Goal: Task Accomplishment & Management: Complete application form

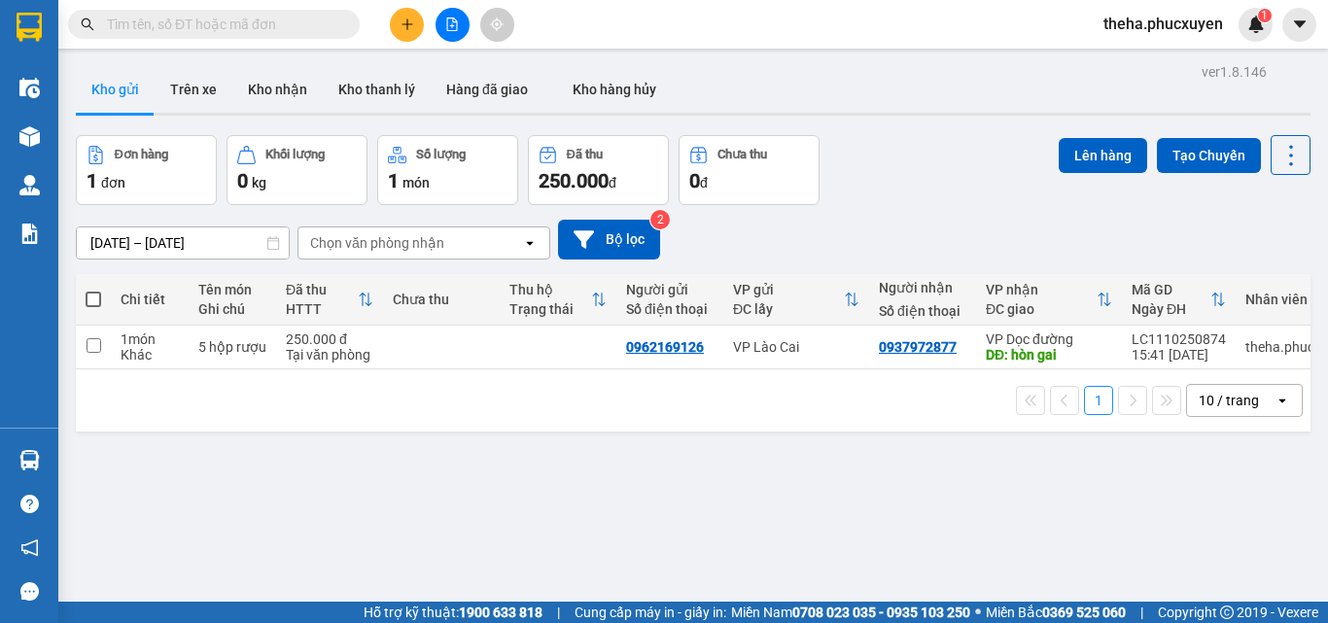
click at [283, 19] on input "text" at bounding box center [221, 24] width 229 height 21
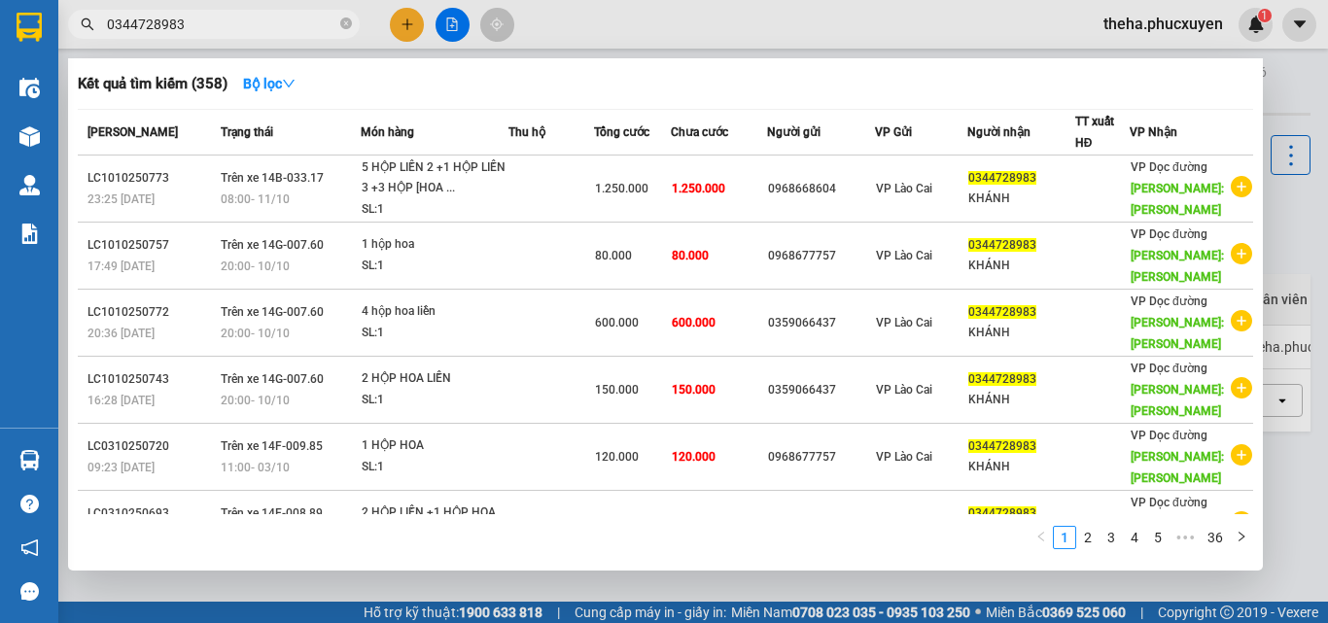
type input "0344728983"
click at [411, 21] on div at bounding box center [664, 311] width 1328 height 623
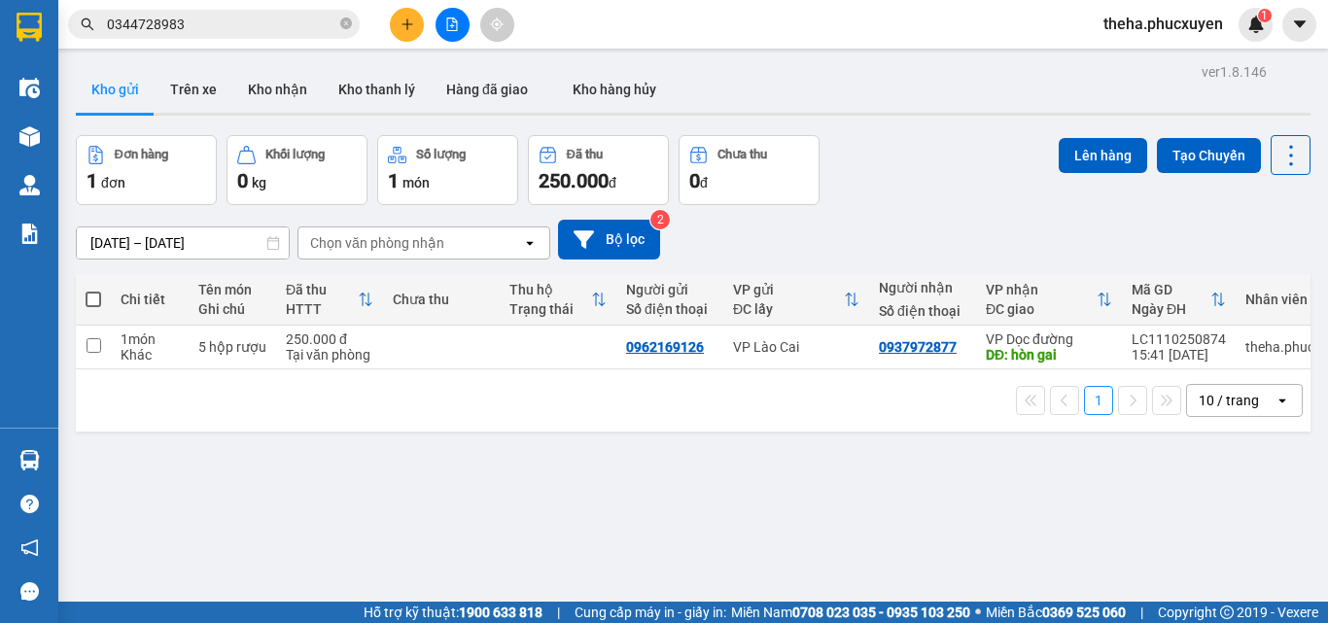
click at [406, 27] on icon "plus" at bounding box center [407, 24] width 14 height 14
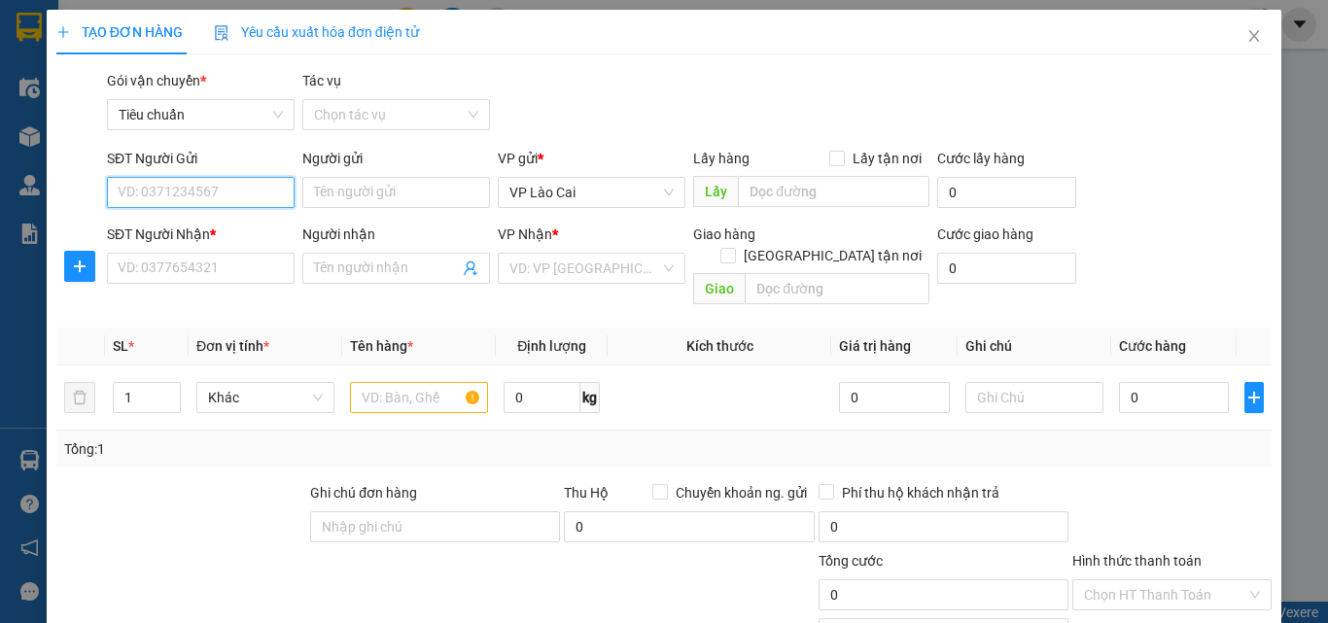
click at [160, 189] on input "SĐT Người Gửi" at bounding box center [201, 192] width 188 height 31
click at [178, 233] on div "0359066437" at bounding box center [199, 231] width 162 height 21
type input "0359066437"
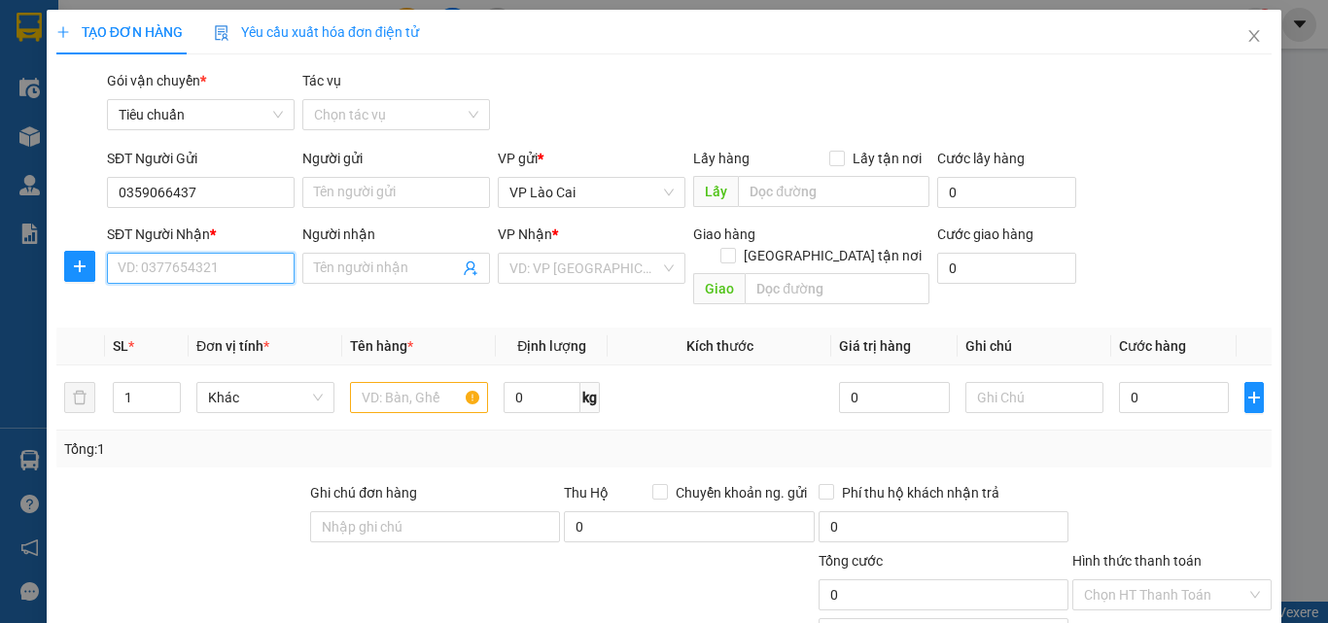
click at [189, 272] on input "SĐT Người Nhận *" at bounding box center [201, 268] width 188 height 31
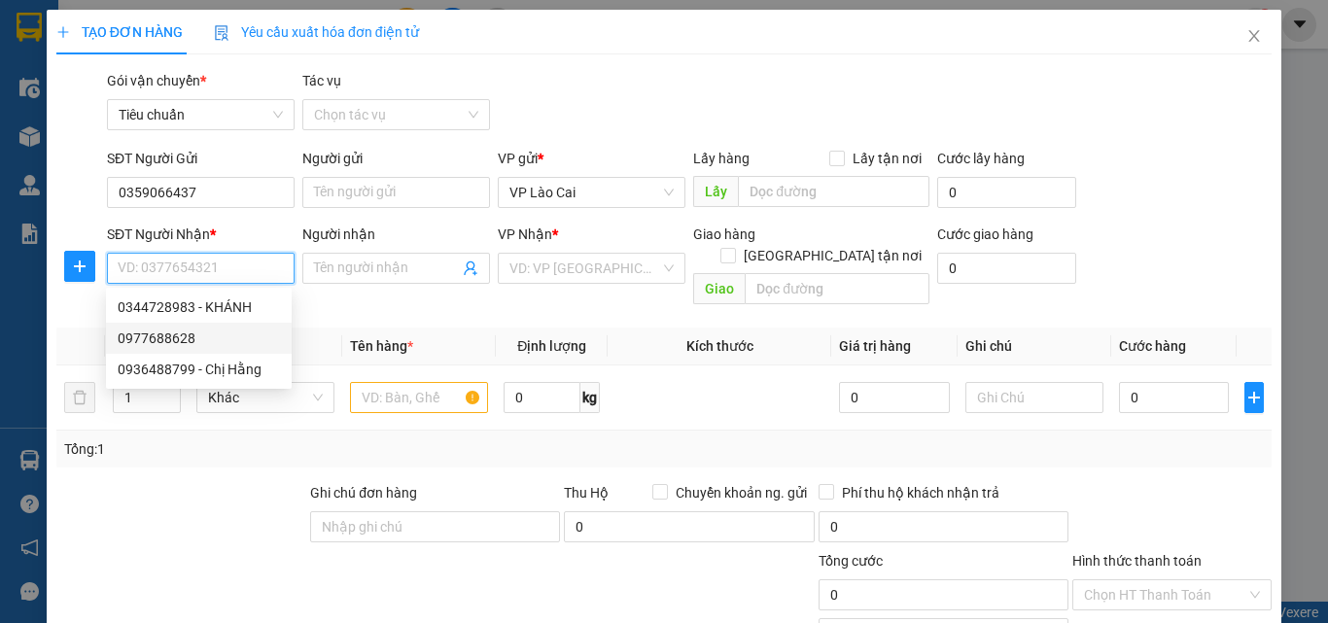
click at [188, 332] on div "0977688628" at bounding box center [199, 338] width 162 height 21
type input "0977688628"
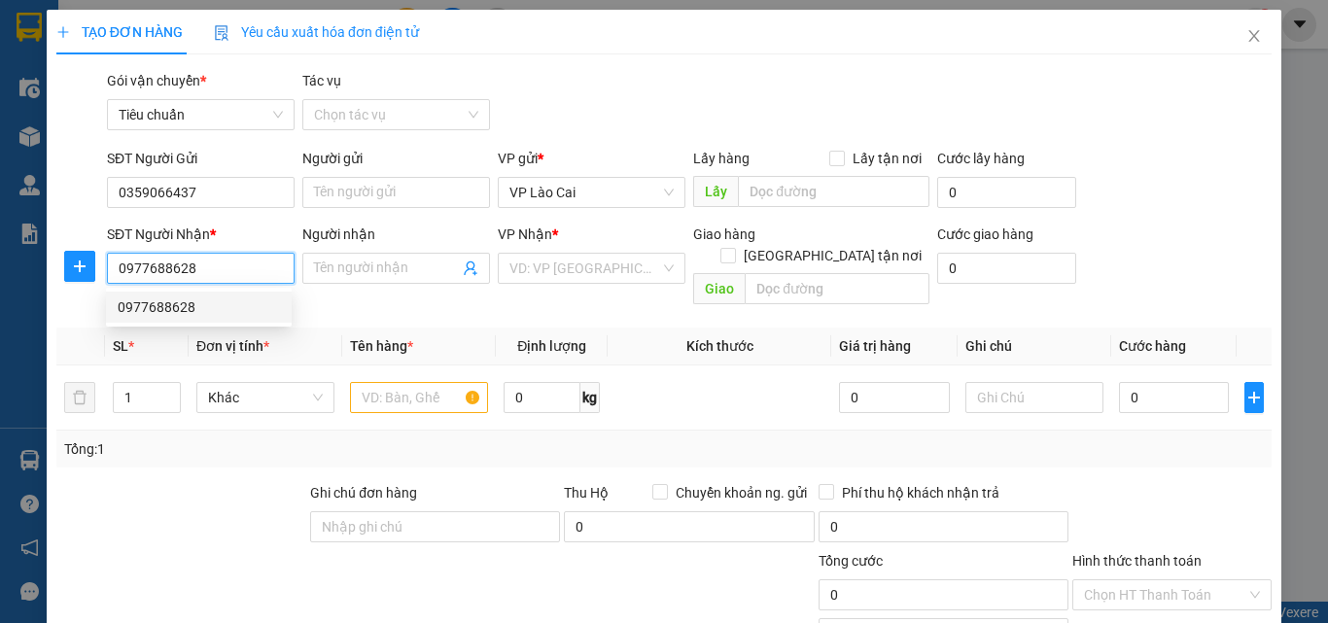
type input "[GEOGRAPHIC_DATA]"
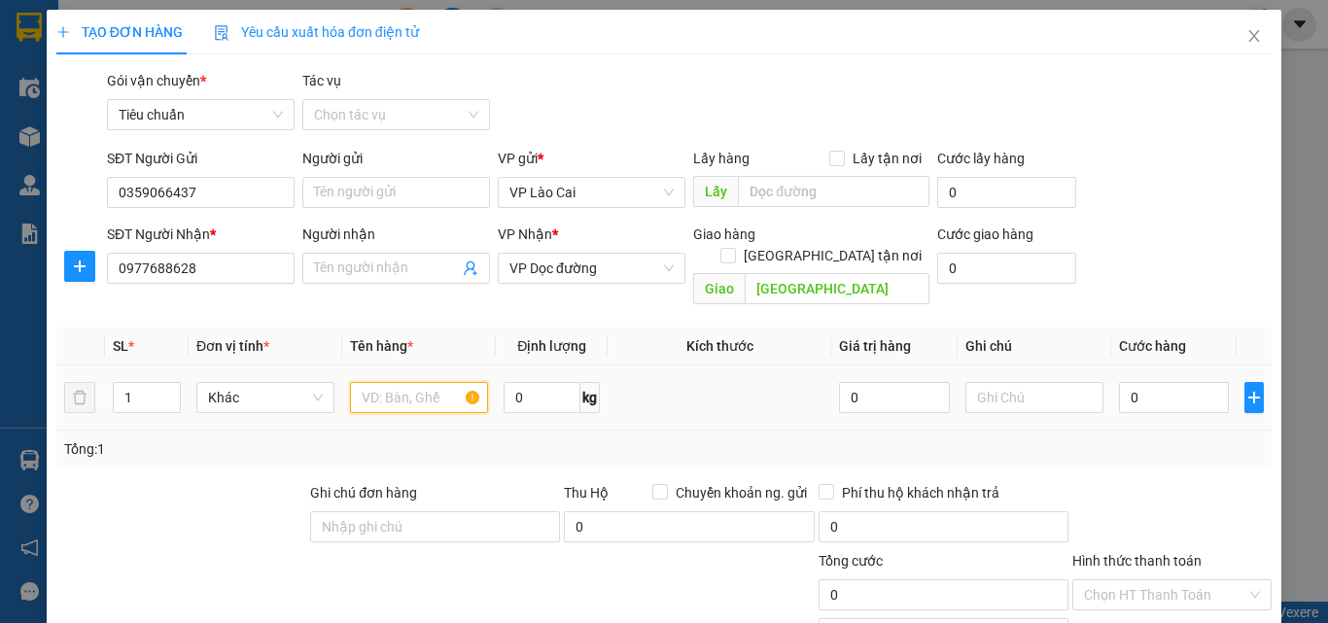
click at [421, 382] on input "text" at bounding box center [419, 397] width 138 height 31
type input "1 hộp hoa"
click at [1149, 382] on input "0" at bounding box center [1174, 397] width 110 height 31
type input "1"
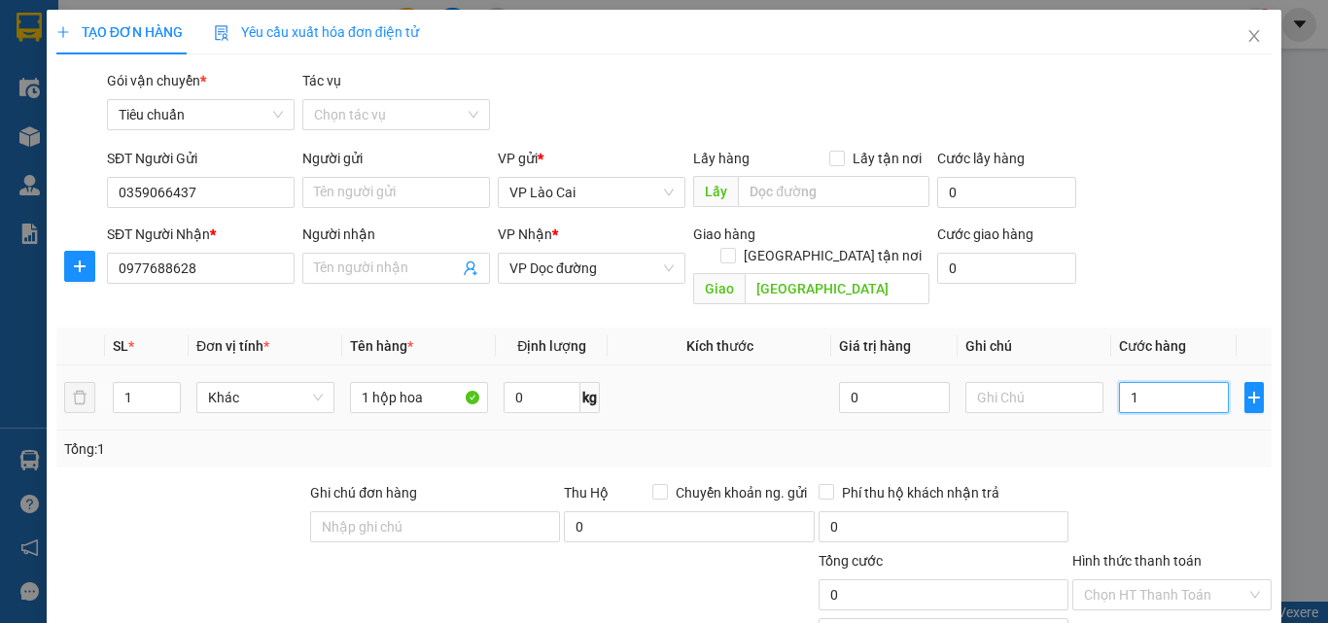
type input "1"
type input "10"
type input "100"
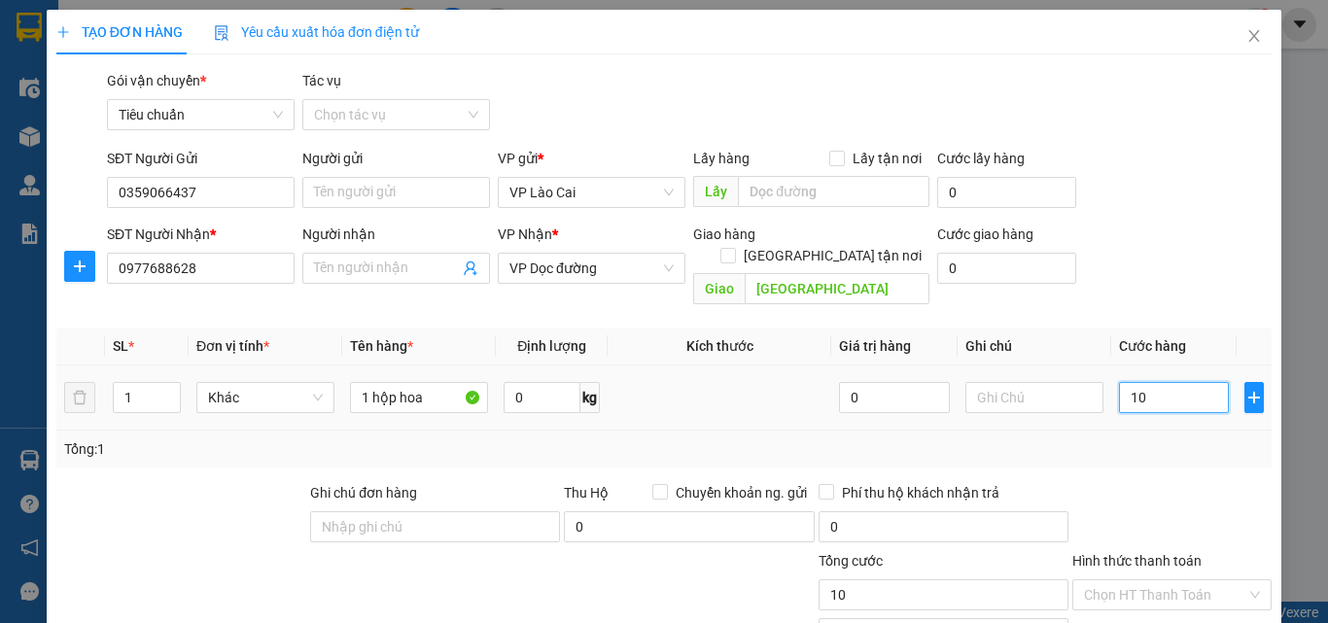
type input "100"
type input "100.000"
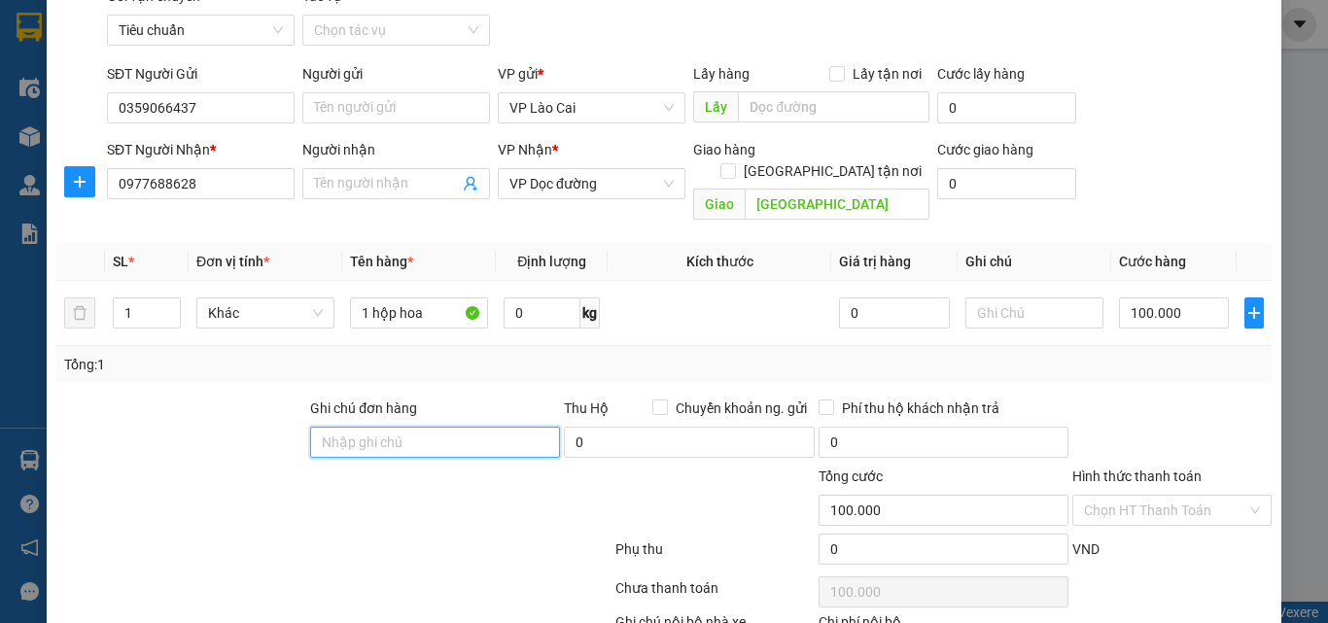
scroll to position [194, 0]
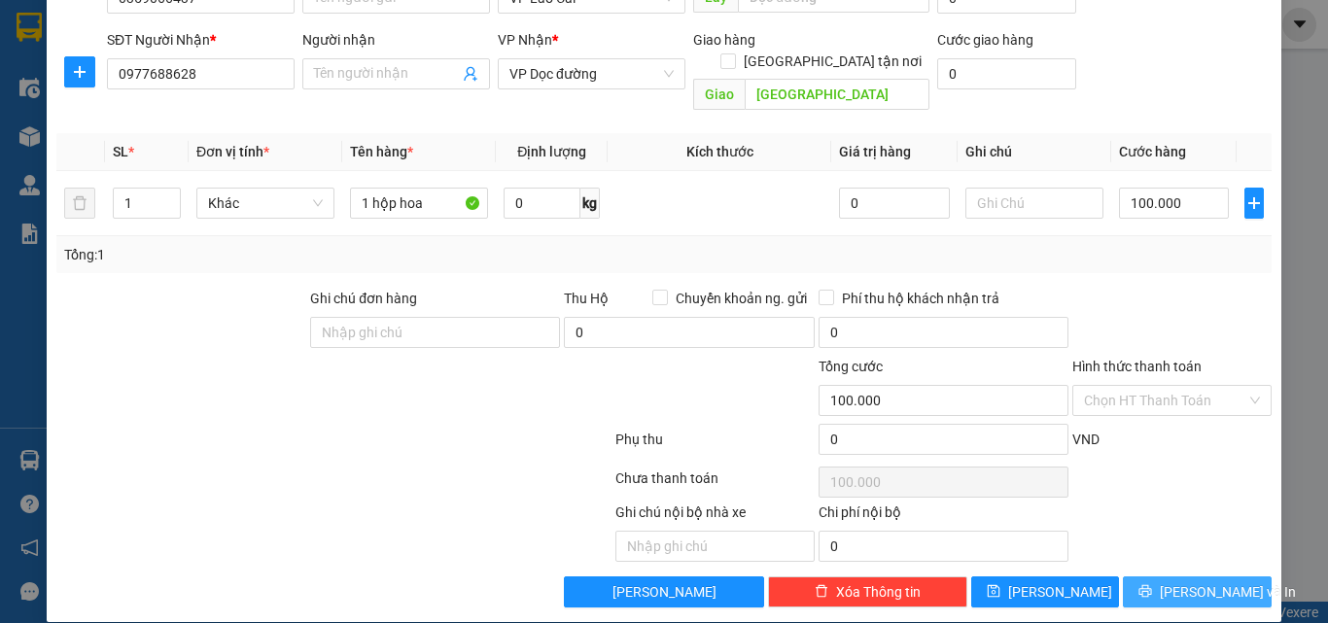
click at [1192, 576] on button "[PERSON_NAME] và In" at bounding box center [1197, 591] width 149 height 31
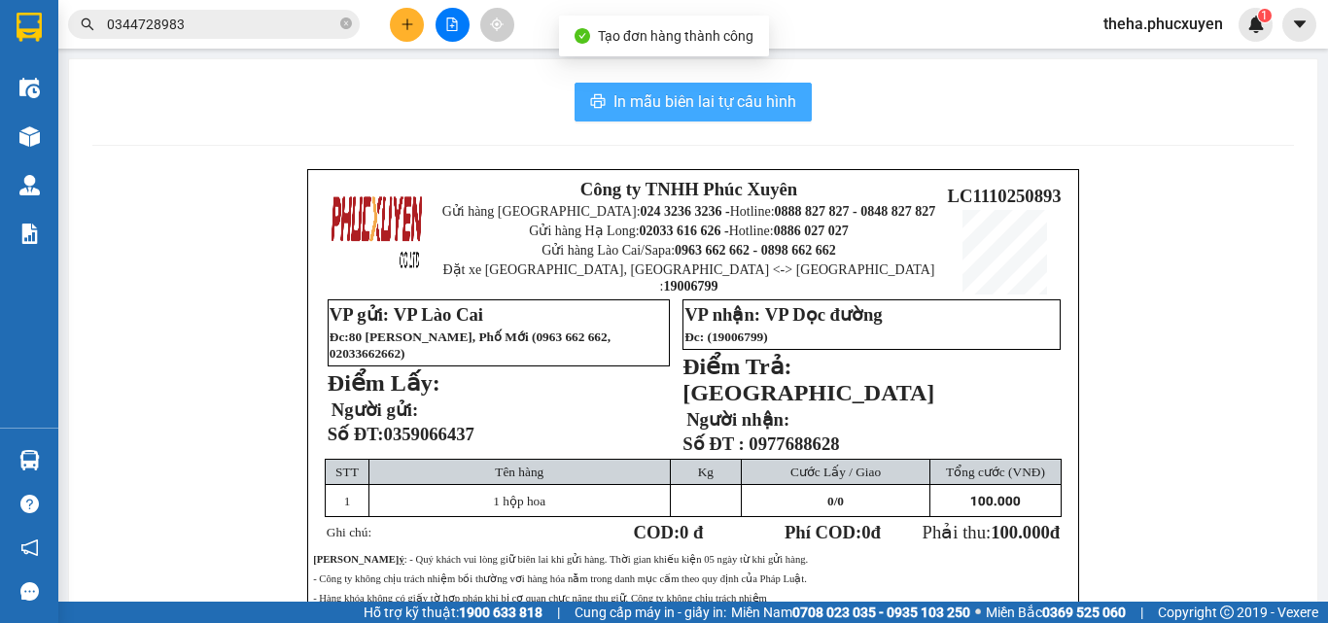
click at [746, 96] on span "In mẫu biên lai tự cấu hình" at bounding box center [704, 101] width 183 height 24
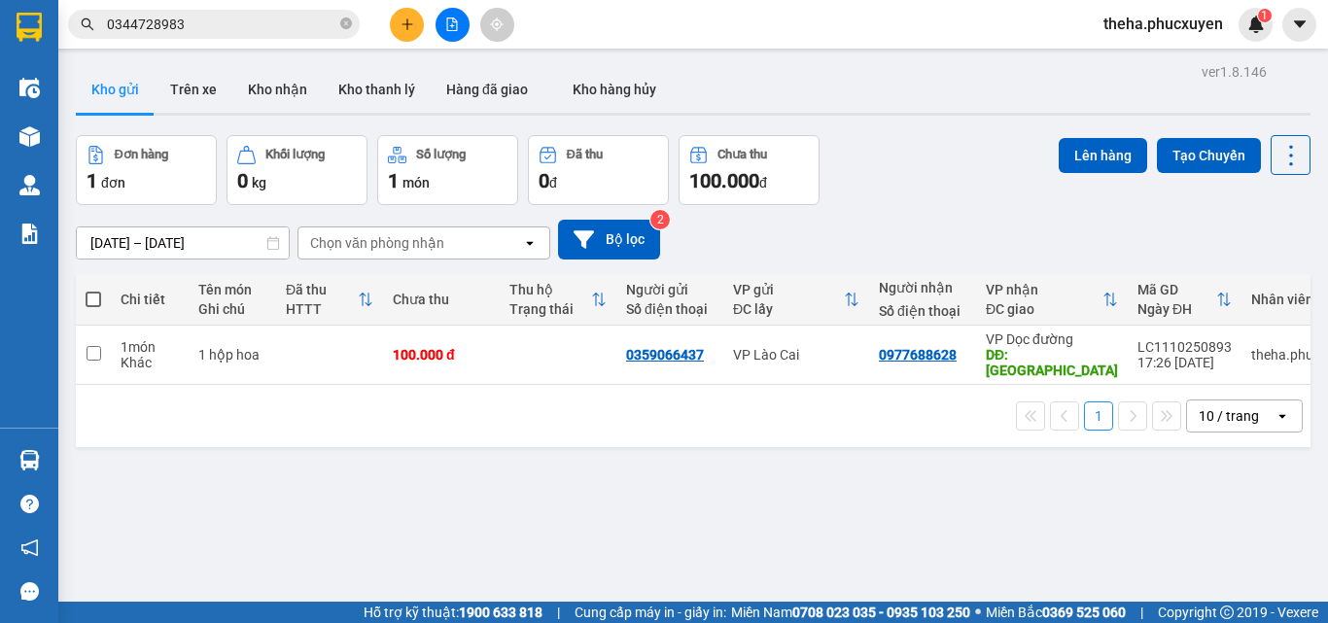
click at [403, 24] on icon "plus" at bounding box center [406, 23] width 11 height 1
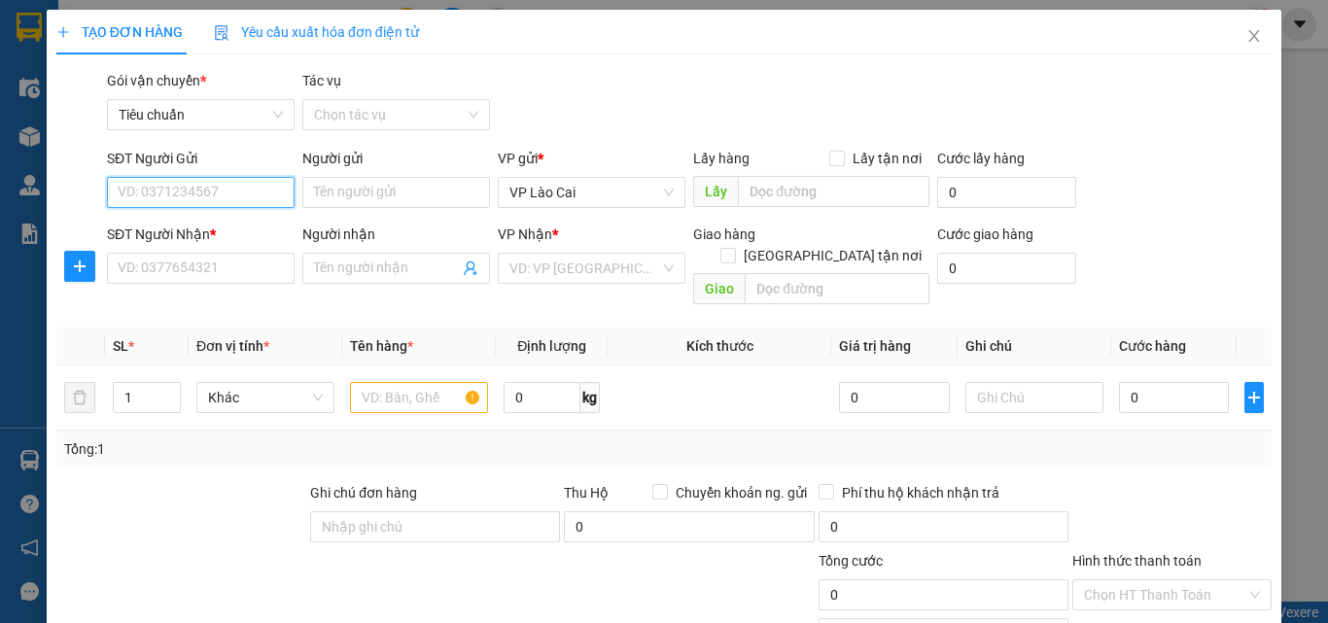
click at [228, 183] on input "SĐT Người Gửi" at bounding box center [201, 192] width 188 height 31
click at [228, 188] on input "SĐT Người Gửi" at bounding box center [201, 192] width 188 height 31
click at [241, 220] on div "0878718700" at bounding box center [199, 231] width 186 height 31
type input "0878718700"
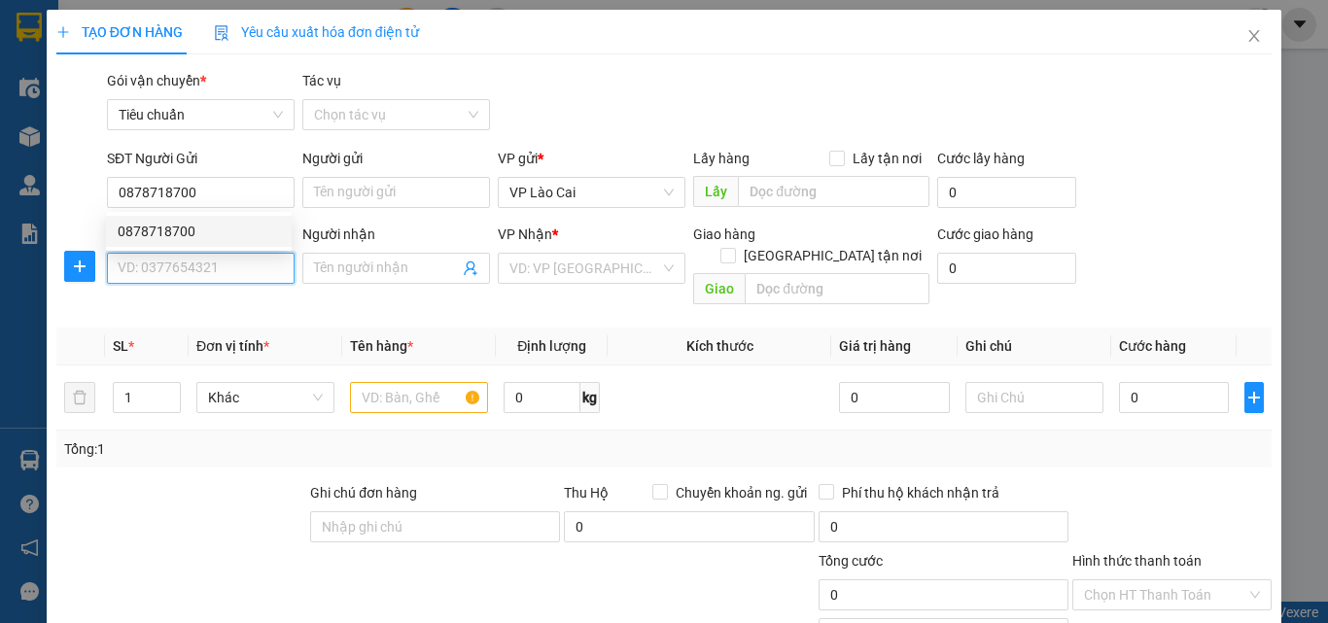
click at [227, 270] on input "SĐT Người Nhận *" at bounding box center [201, 268] width 188 height 31
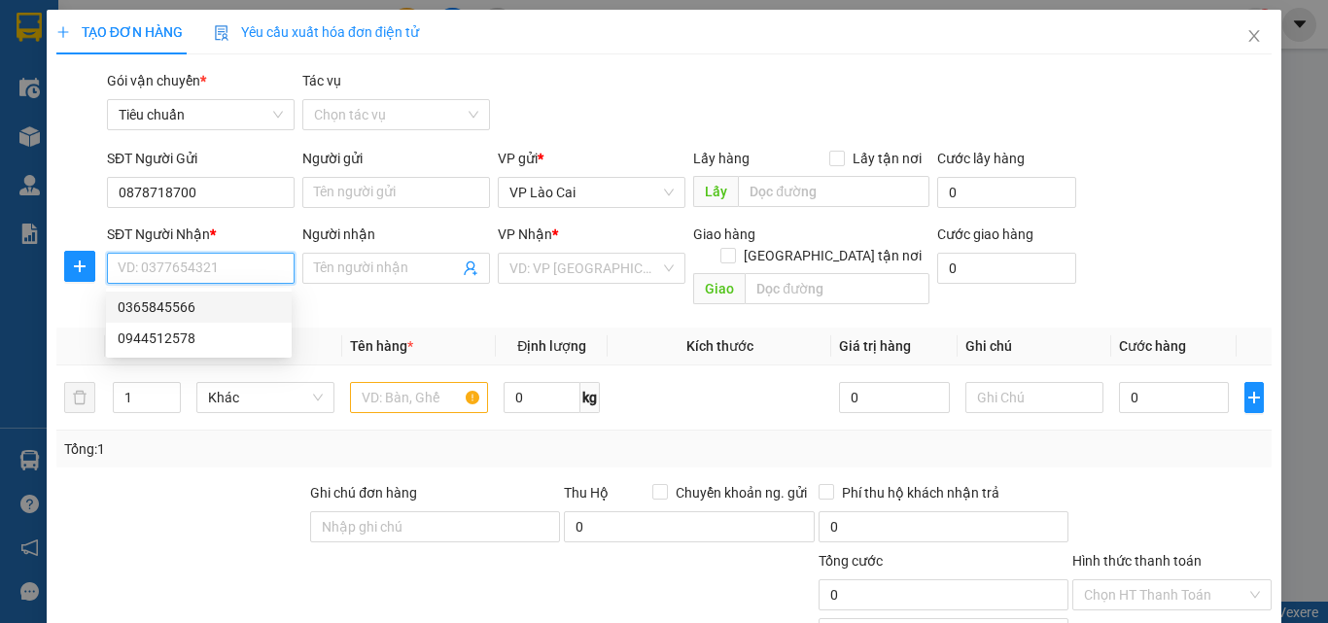
click at [178, 308] on div "0365845566" at bounding box center [199, 306] width 162 height 21
type input "0365845566"
type input "MẠO KHÊ"
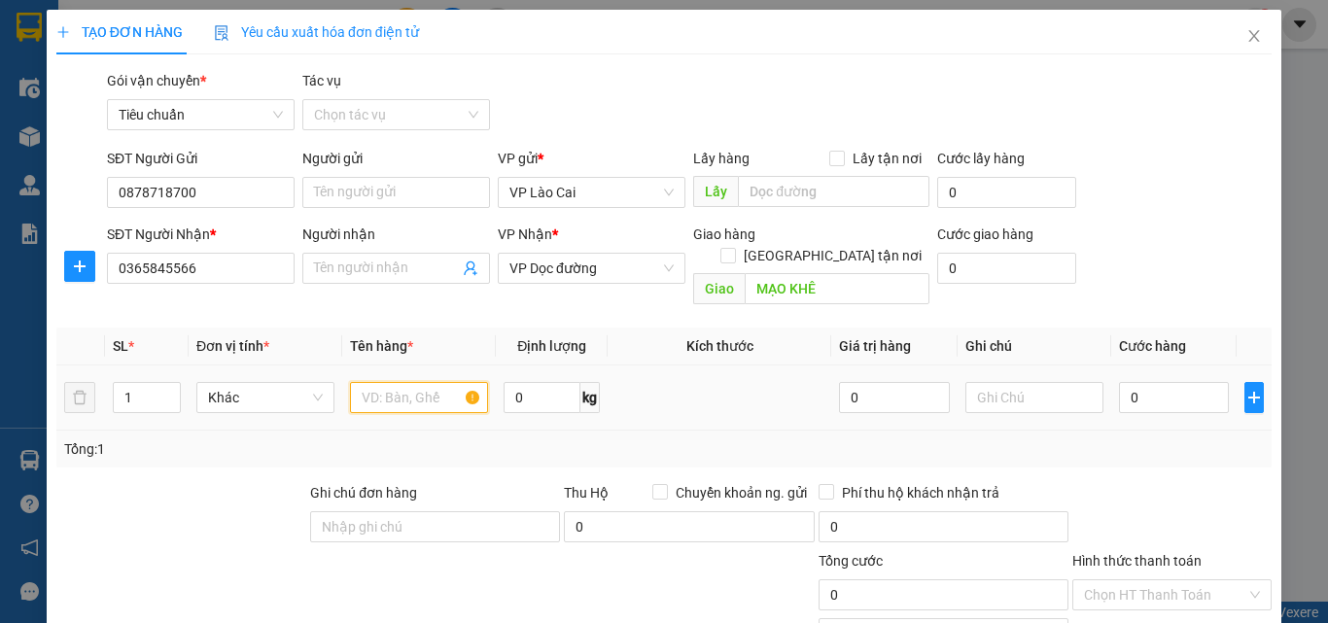
click at [412, 382] on input "text" at bounding box center [419, 397] width 138 height 31
type input "2"
type input "2 hộp liền 1 ( thuốc)"
click at [1157, 382] on input "0" at bounding box center [1174, 397] width 110 height 31
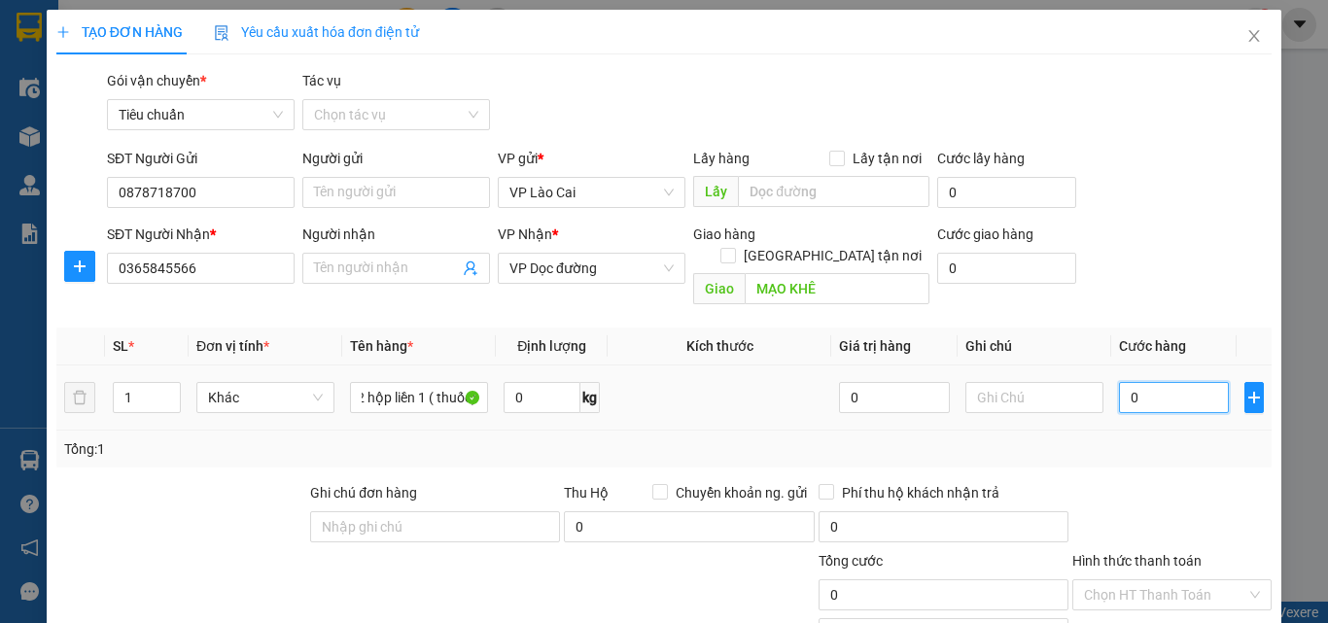
scroll to position [0, 0]
type input "7"
type input "7.000"
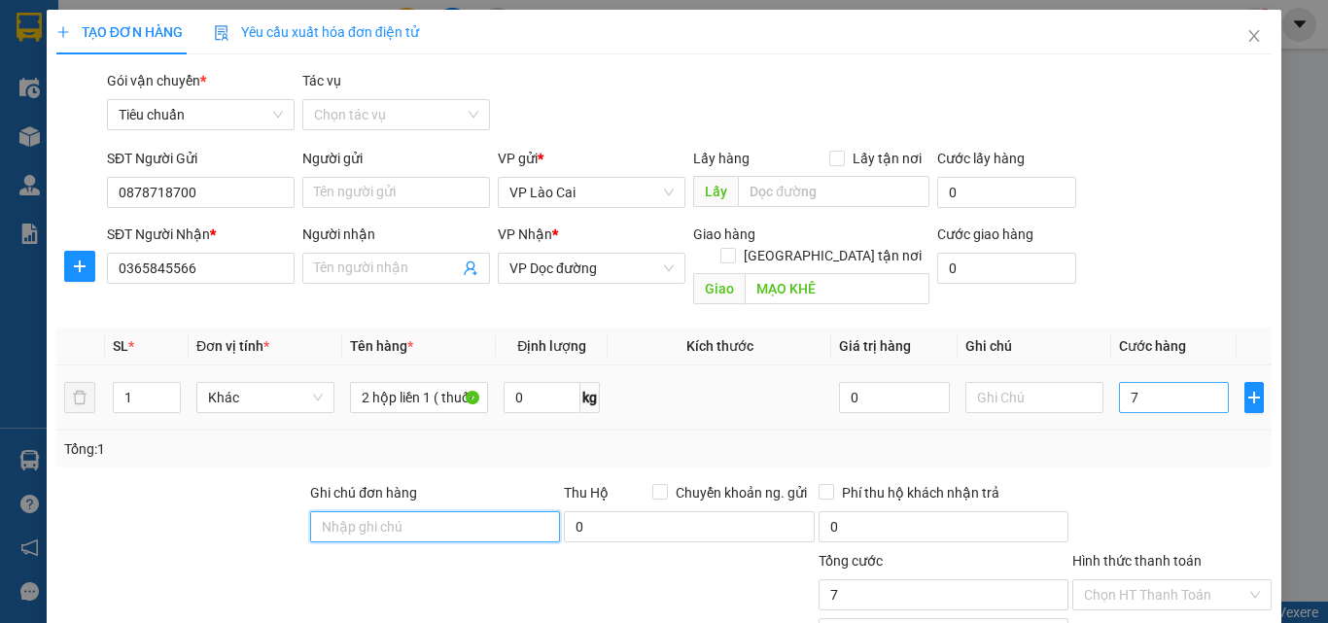
type input "7.000"
click at [1157, 382] on input "7.000" at bounding box center [1174, 397] width 110 height 31
type input "7"
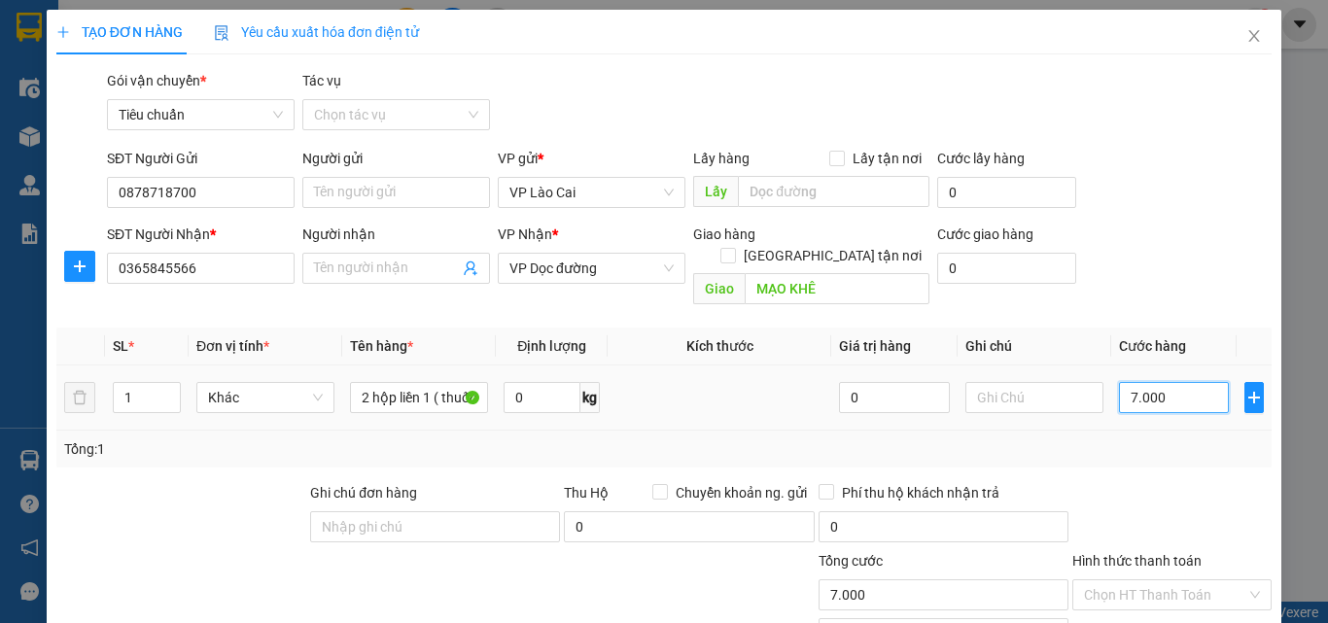
type input "7"
type input "70"
type input "70.000"
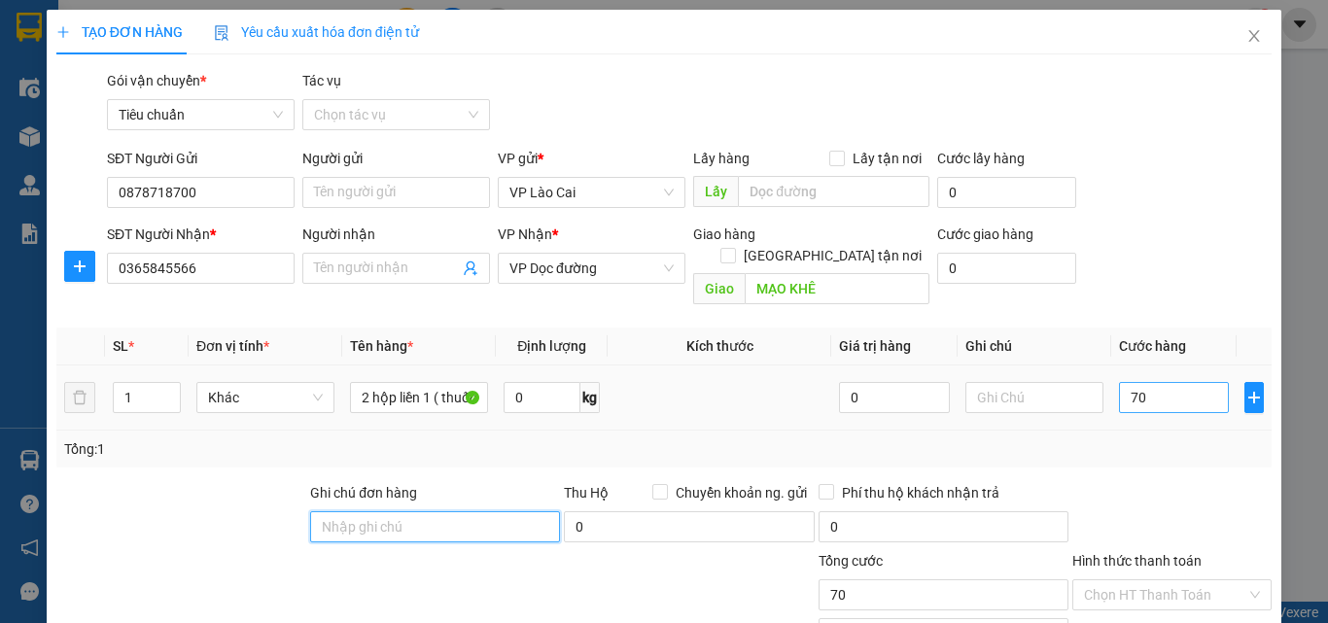
type input "70.000"
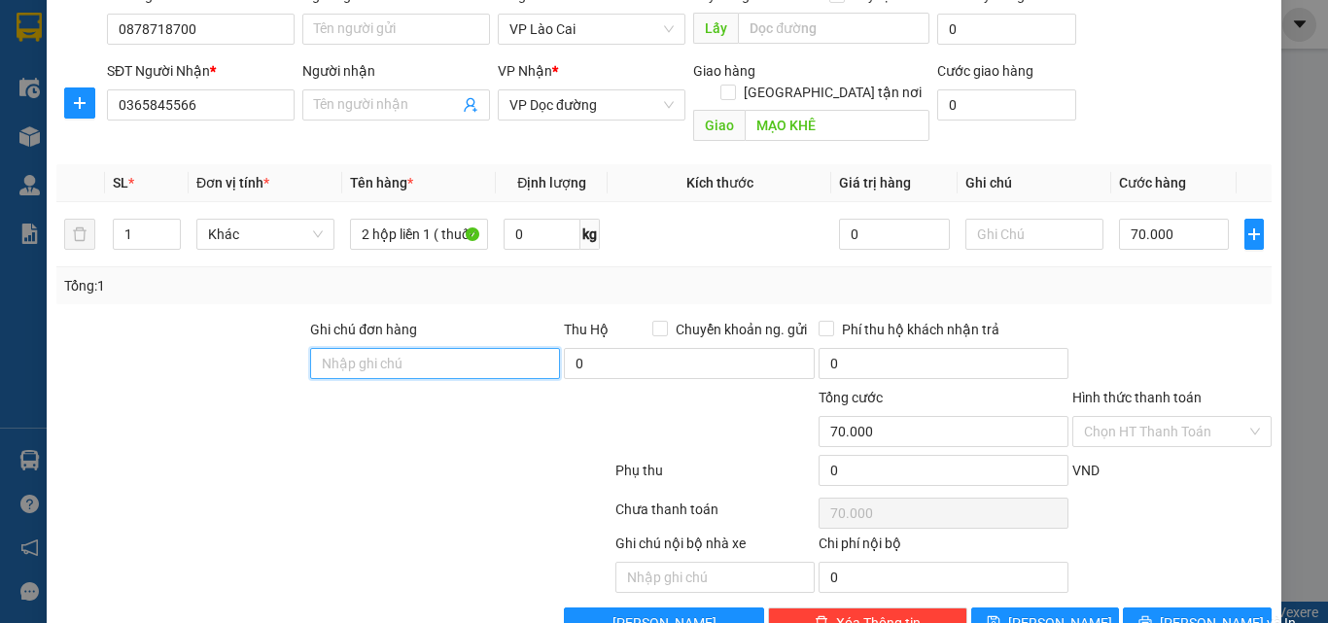
scroll to position [194, 0]
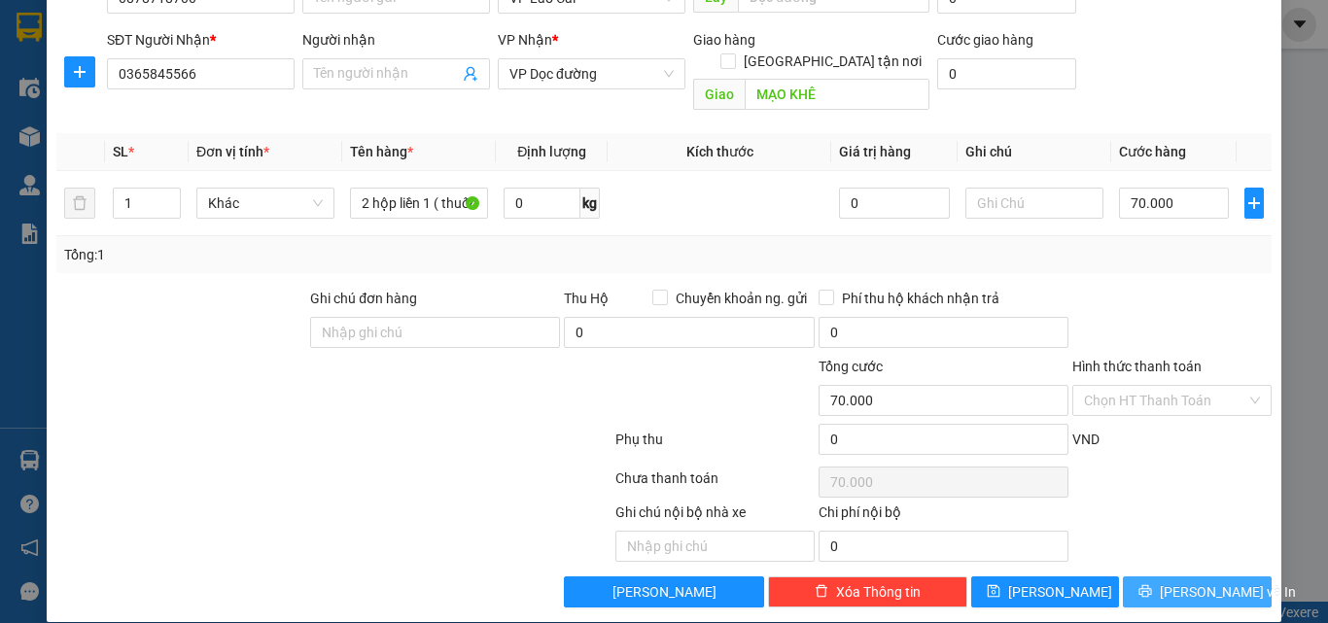
click at [1220, 581] on span "[PERSON_NAME] và In" at bounding box center [1228, 591] width 136 height 21
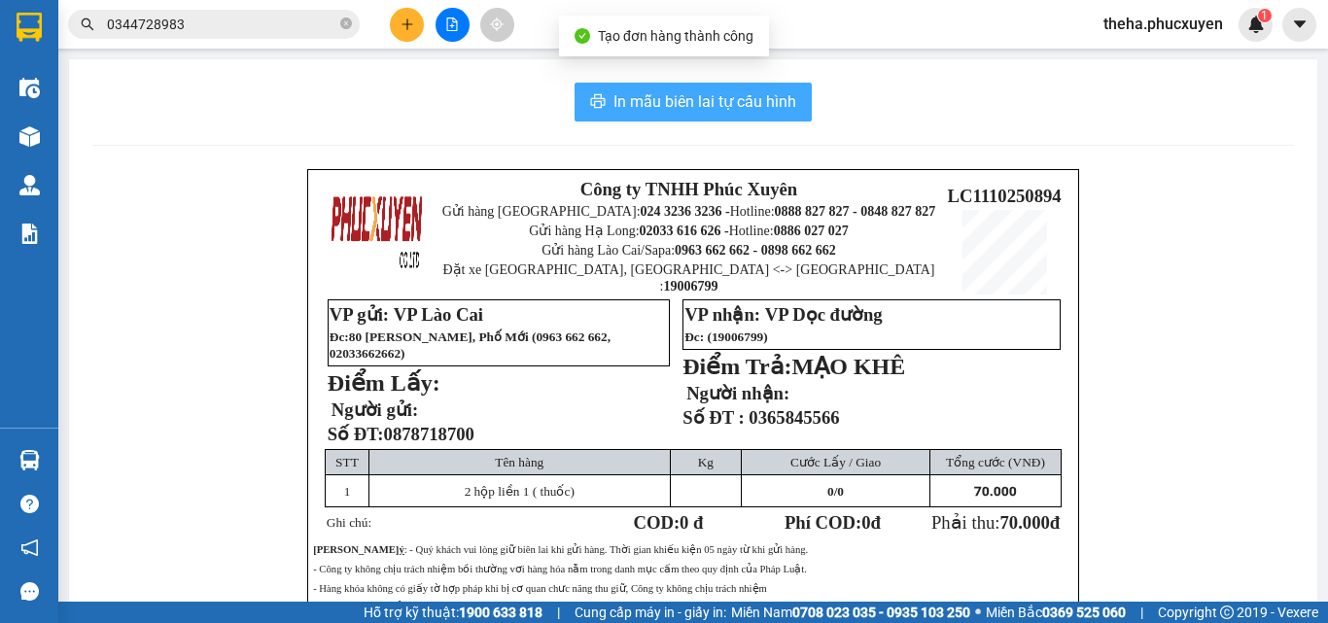
click at [708, 91] on span "In mẫu biên lai tự cấu hình" at bounding box center [704, 101] width 183 height 24
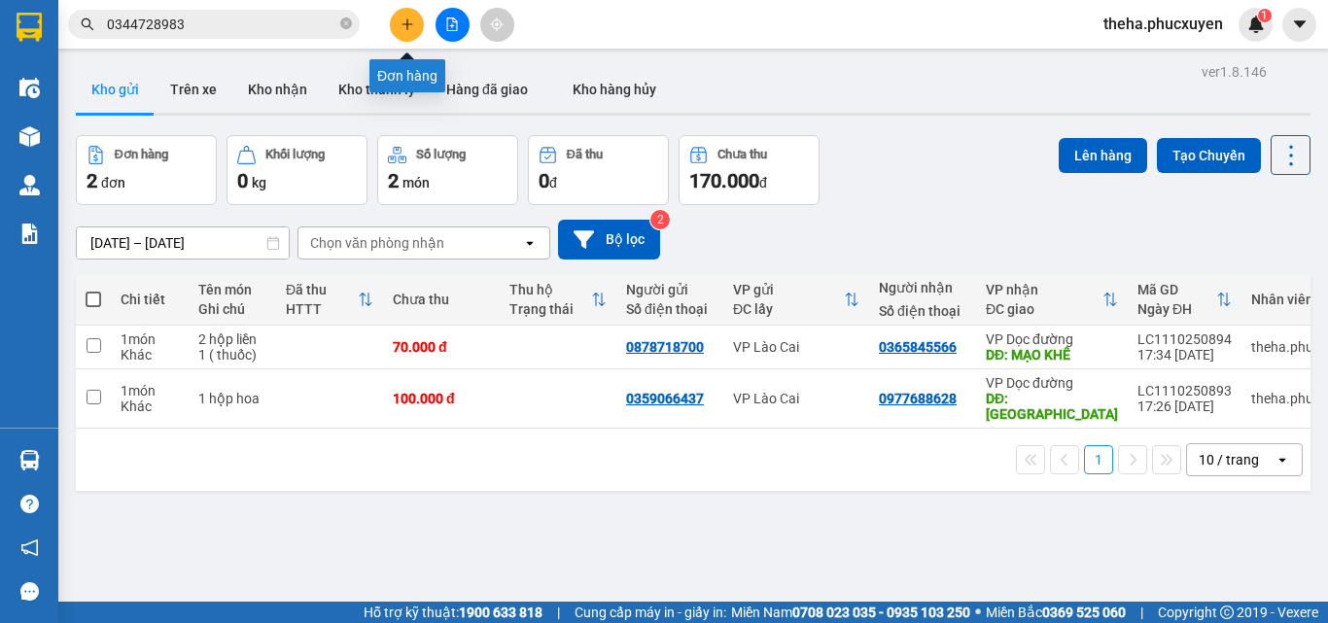
click at [407, 28] on icon "plus" at bounding box center [406, 23] width 1 height 11
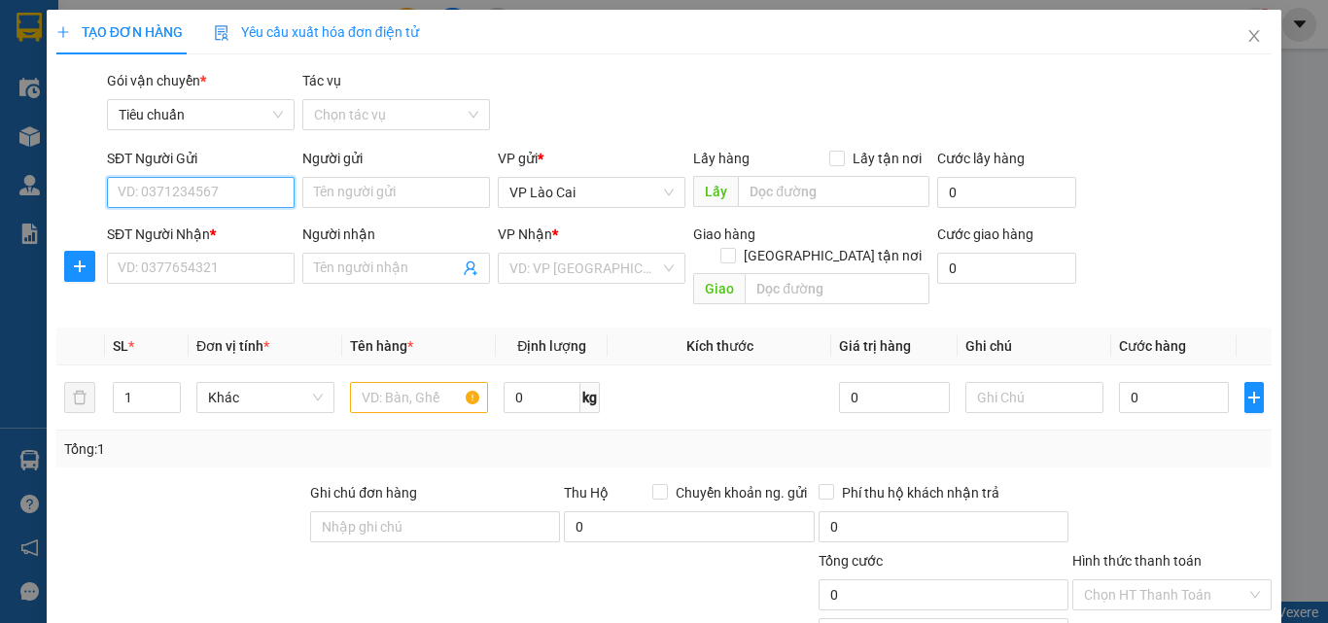
click at [226, 189] on input "SĐT Người Gửi" at bounding box center [201, 192] width 188 height 31
click at [196, 222] on div "0983229974" at bounding box center [199, 231] width 162 height 21
type input "0983229974"
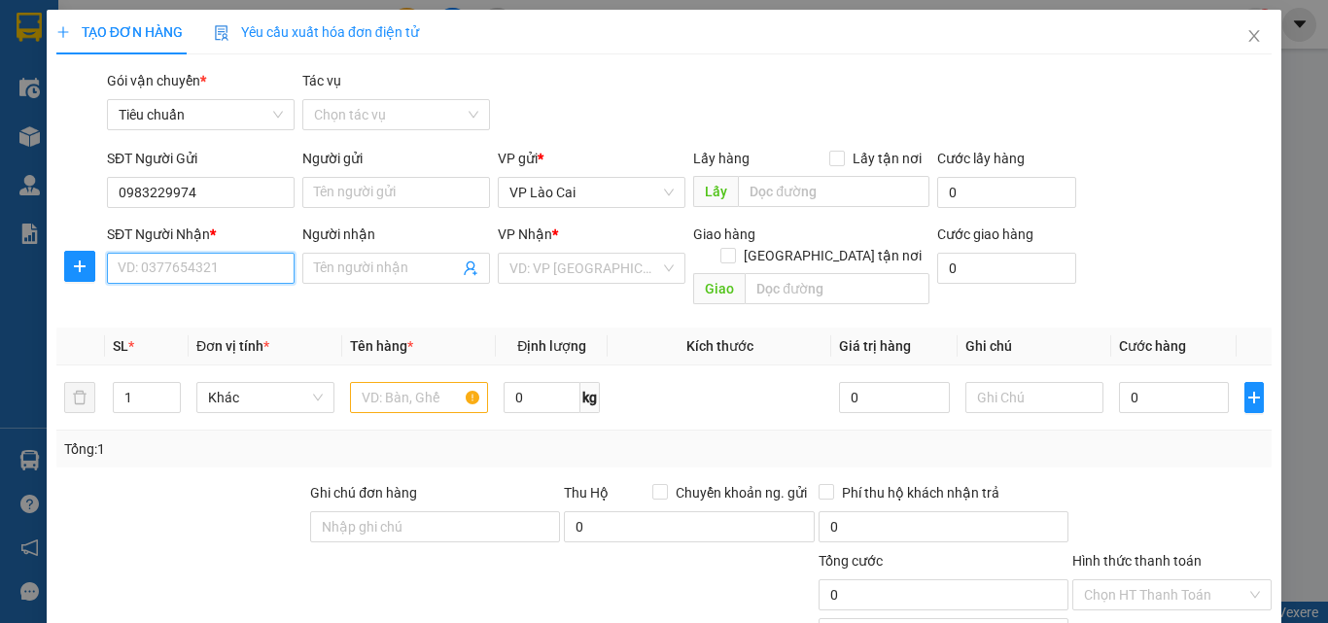
click at [200, 283] on input "SĐT Người Nhận *" at bounding box center [201, 268] width 188 height 31
type input "0969727"
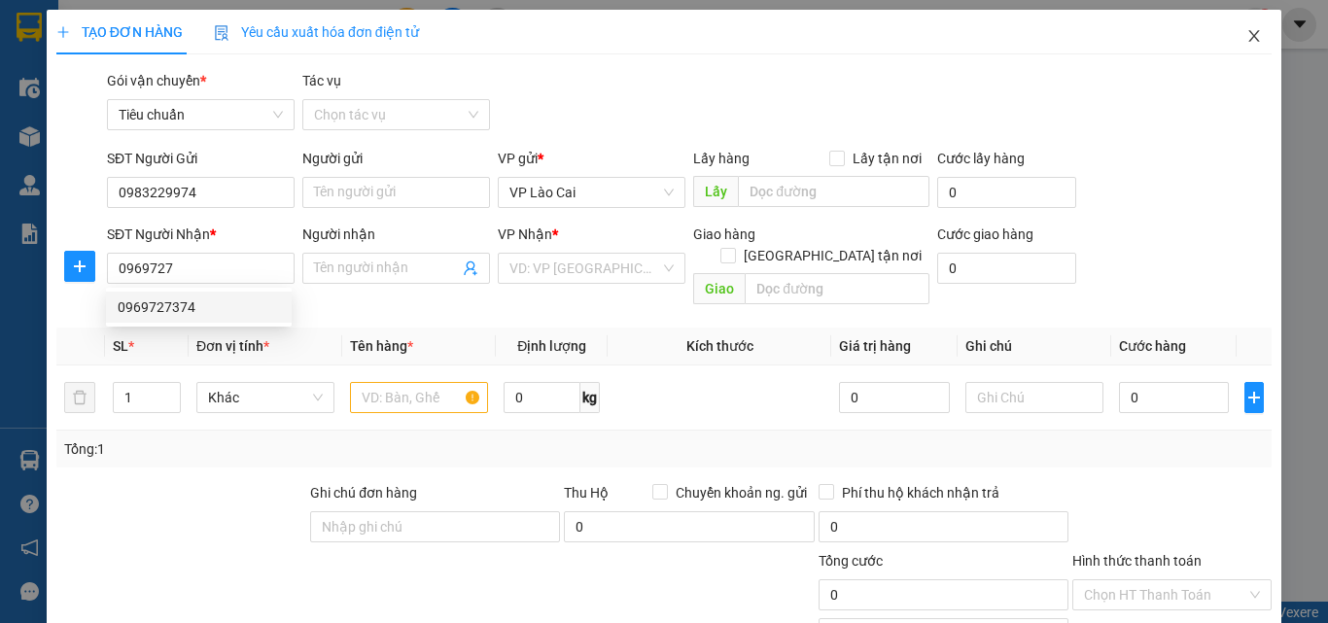
click at [1246, 37] on icon "close" at bounding box center [1254, 36] width 16 height 16
